Goal: Navigation & Orientation: Find specific page/section

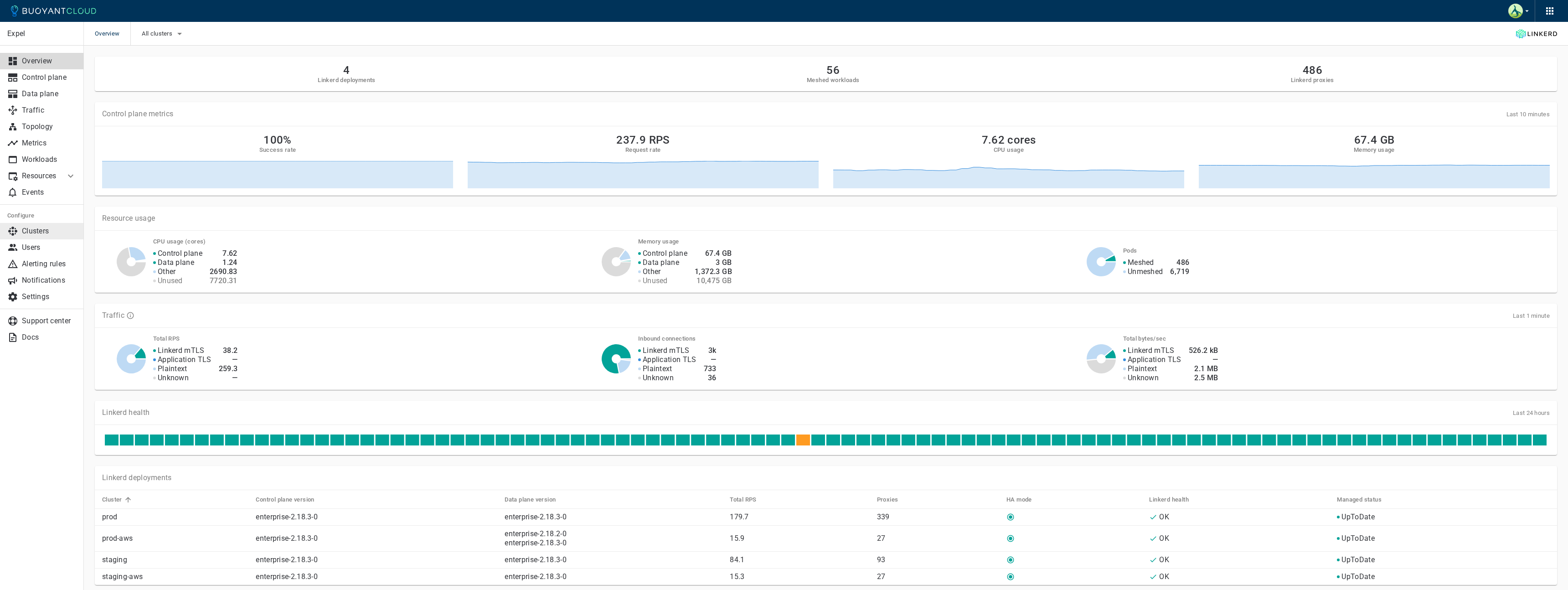
click at [35, 229] on p "Clusters" at bounding box center [48, 231] width 54 height 9
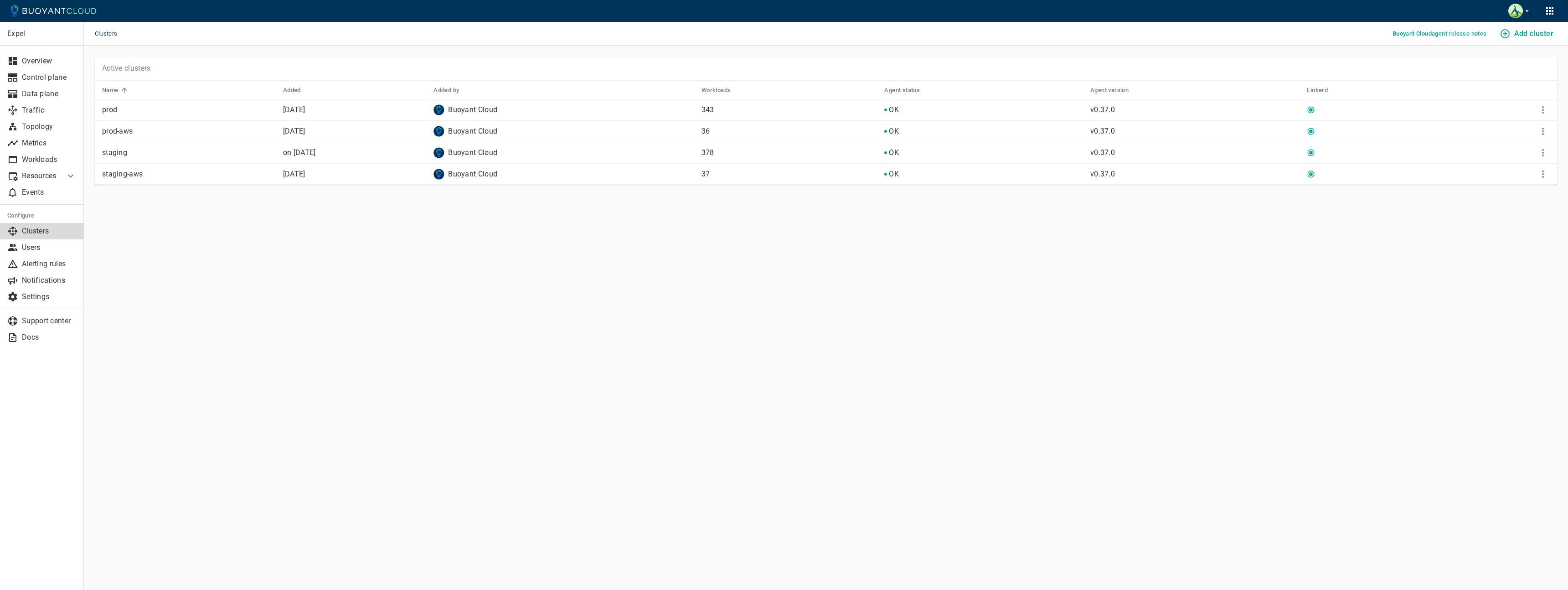
click at [36, 172] on p "Resources" at bounding box center [40, 176] width 36 height 9
click at [44, 222] on span "Multi-cluster" at bounding box center [41, 225] width 69 height 7
